Goal: Submit feedback/report problem

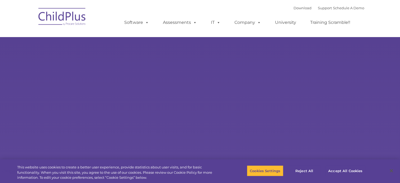
select select "MEDIUM"
click at [227, 87] on div "Learn More Request a Demo The Future of ChildPlus is Here! Boost your productiv…" at bounding box center [200, 103] width 400 height 207
click at [239, 97] on div "Learn More Request a Demo The Future of ChildPlus is Here! Boost your productiv…" at bounding box center [200, 103] width 400 height 207
